Goal: Find specific page/section: Find specific page/section

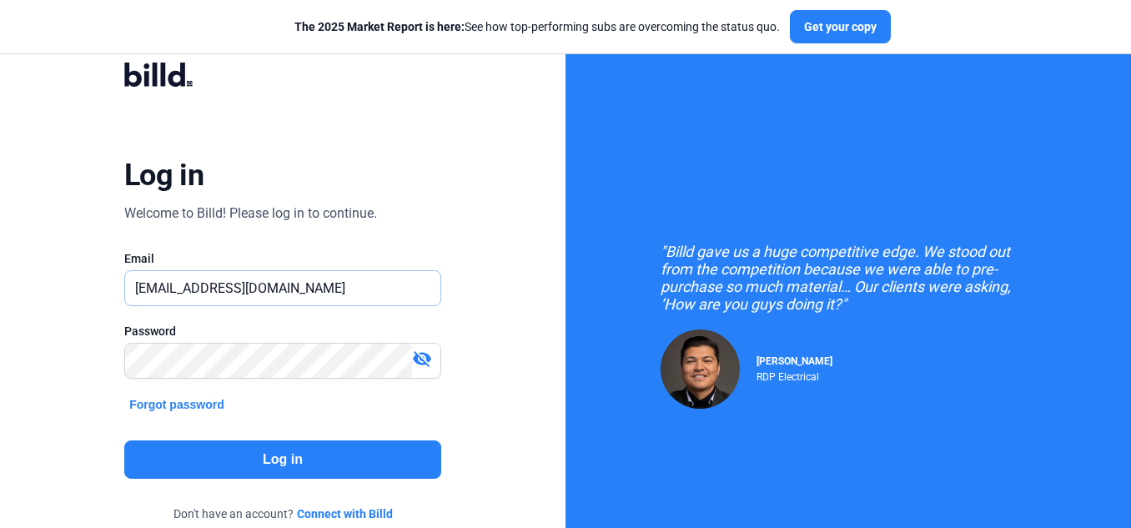
click at [268, 286] on input "[EMAIL_ADDRESS][DOMAIN_NAME]" at bounding box center [282, 288] width 315 height 34
drag, startPoint x: 297, startPoint y: 288, endPoint x: 26, endPoint y: 279, distance: 271.3
click at [26, 279] on div "Log in Welcome to Billd! Please log in to continue. Email [EMAIL_ADDRESS][DOMAI…" at bounding box center [283, 303] width 566 height 607
paste input "[DOMAIN_NAME][EMAIL_ADDRESS]"
type input "[DOMAIN_NAME][EMAIL_ADDRESS][DOMAIN_NAME]"
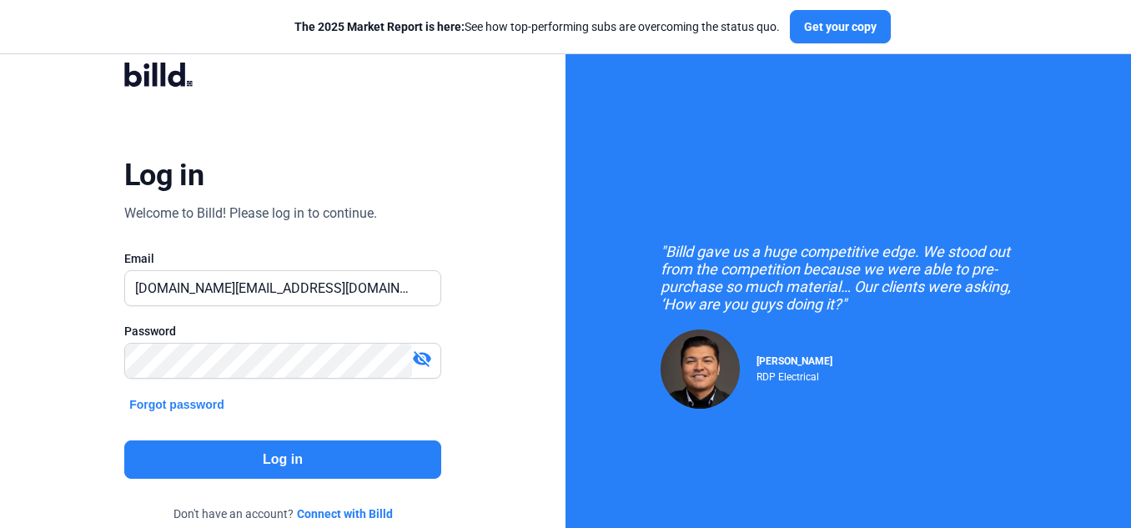
click at [209, 467] on button "Log in" at bounding box center [282, 460] width 317 height 38
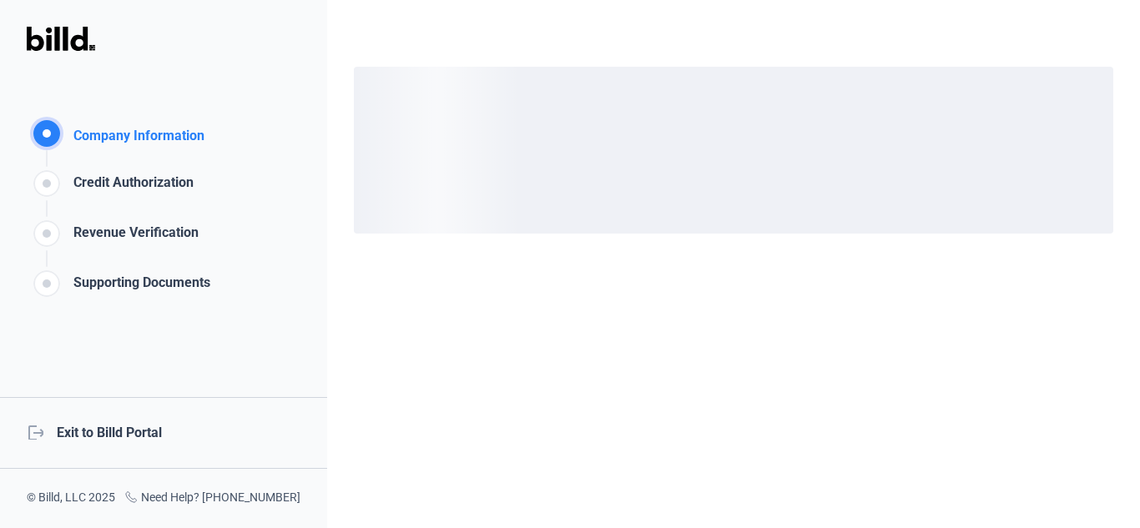
click at [138, 432] on div "logout Exit to Billd Portal" at bounding box center [163, 433] width 327 height 72
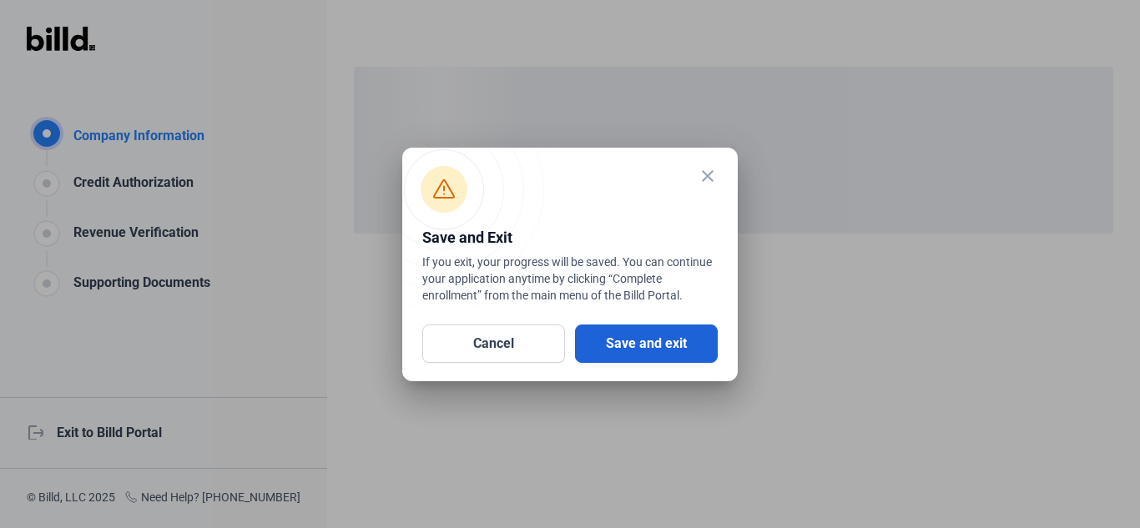
click at [665, 353] on button "Save and exit" at bounding box center [646, 344] width 143 height 38
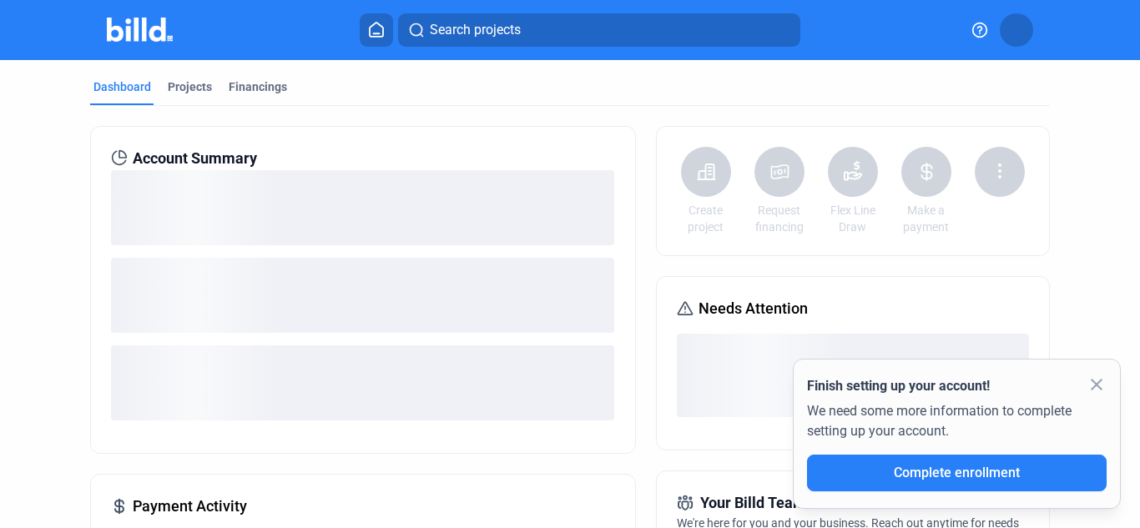
click at [572, 35] on button "Search projects" at bounding box center [599, 29] width 402 height 33
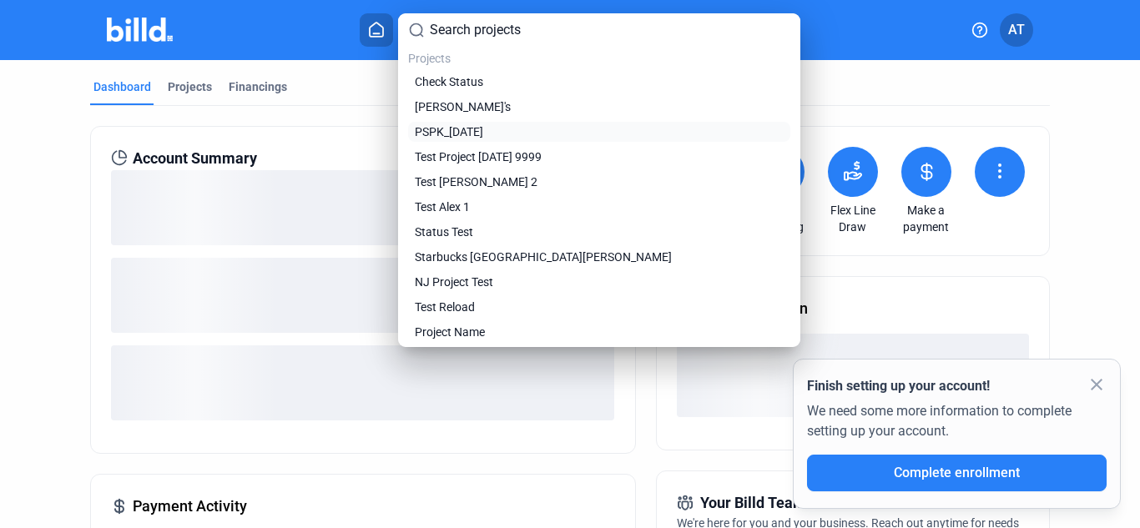
click at [451, 126] on span "PSPK_[DATE]" at bounding box center [449, 131] width 68 height 17
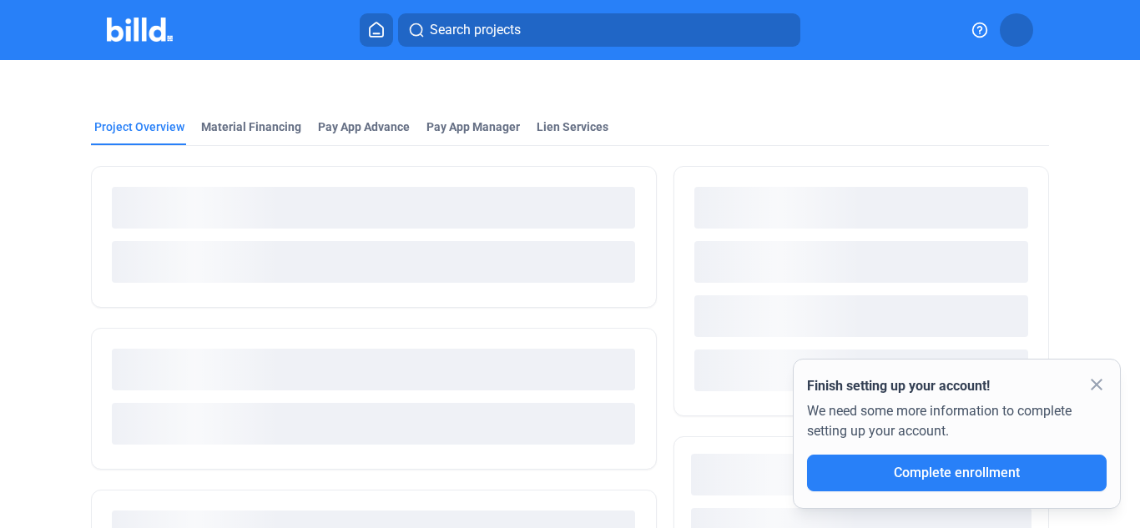
click at [151, 36] on img at bounding box center [140, 30] width 66 height 24
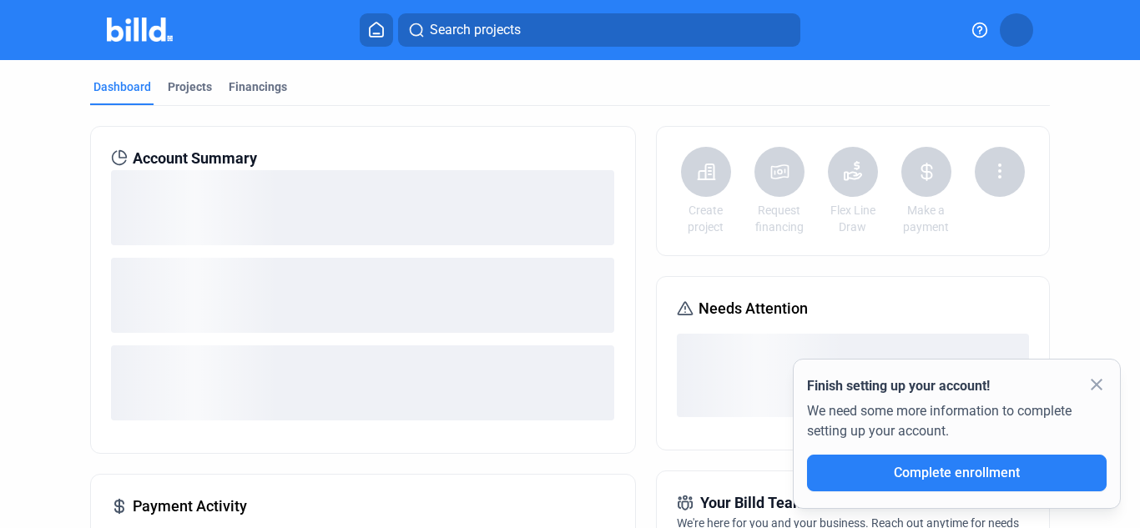
click at [615, 33] on button "Search projects" at bounding box center [599, 29] width 402 height 33
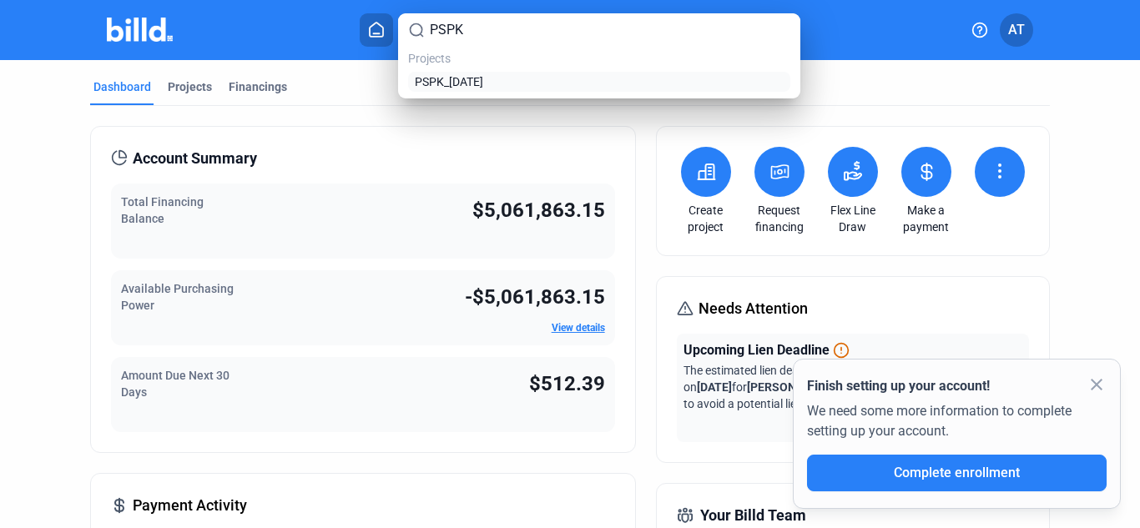
type input "PSPK"
click at [471, 78] on span "PSPK_[DATE]" at bounding box center [449, 81] width 68 height 17
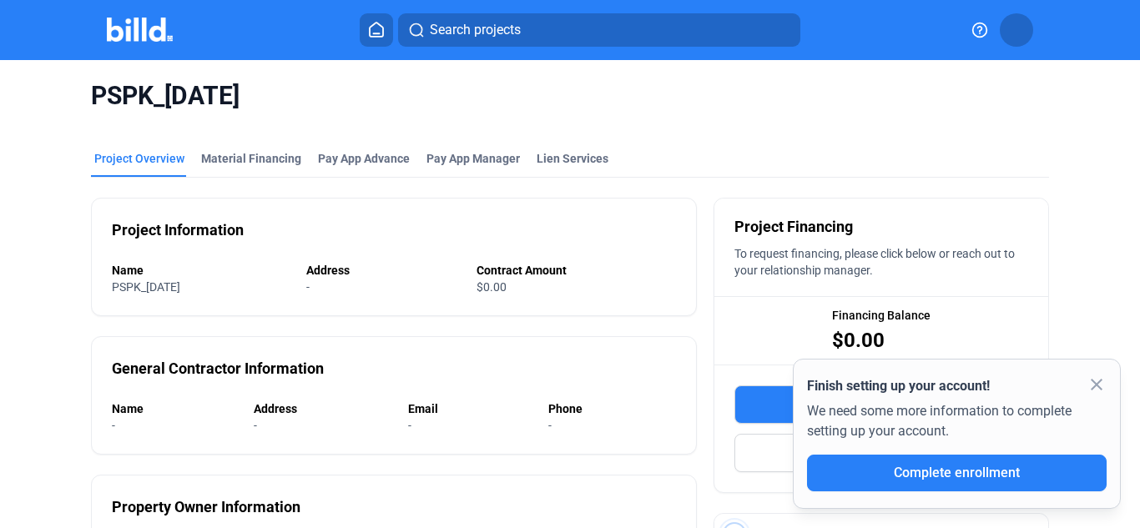
click at [142, 29] on img at bounding box center [140, 30] width 66 height 24
